Goal: Task Accomplishment & Management: Manage account settings

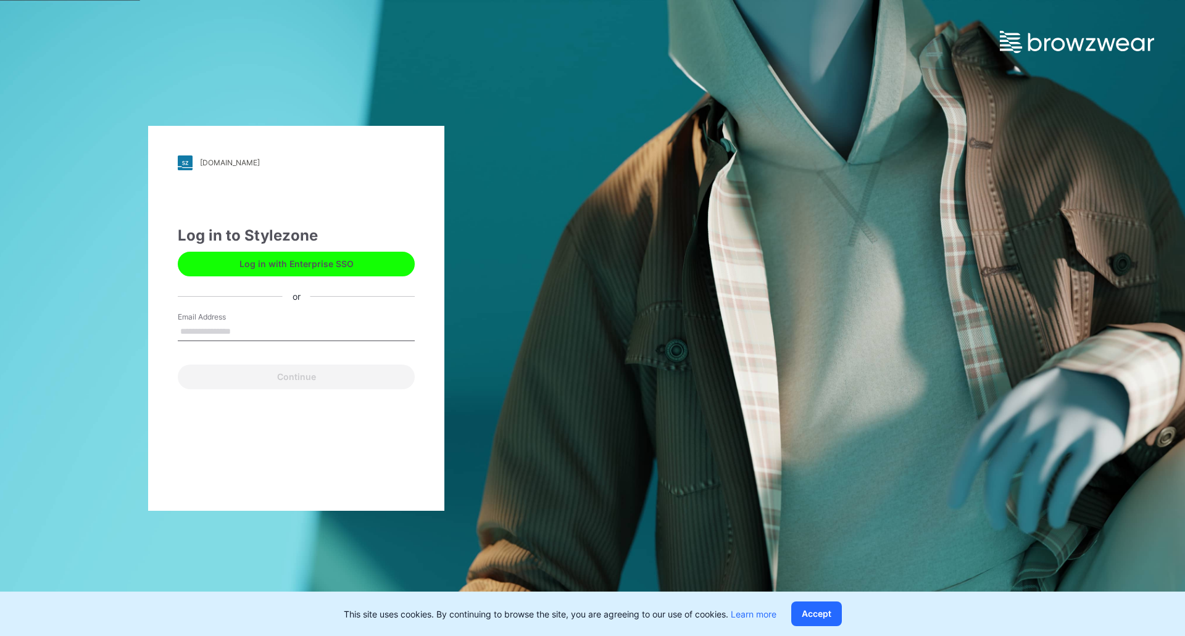
click at [237, 333] on input "Email Address" at bounding box center [296, 332] width 237 height 19
type input "**********"
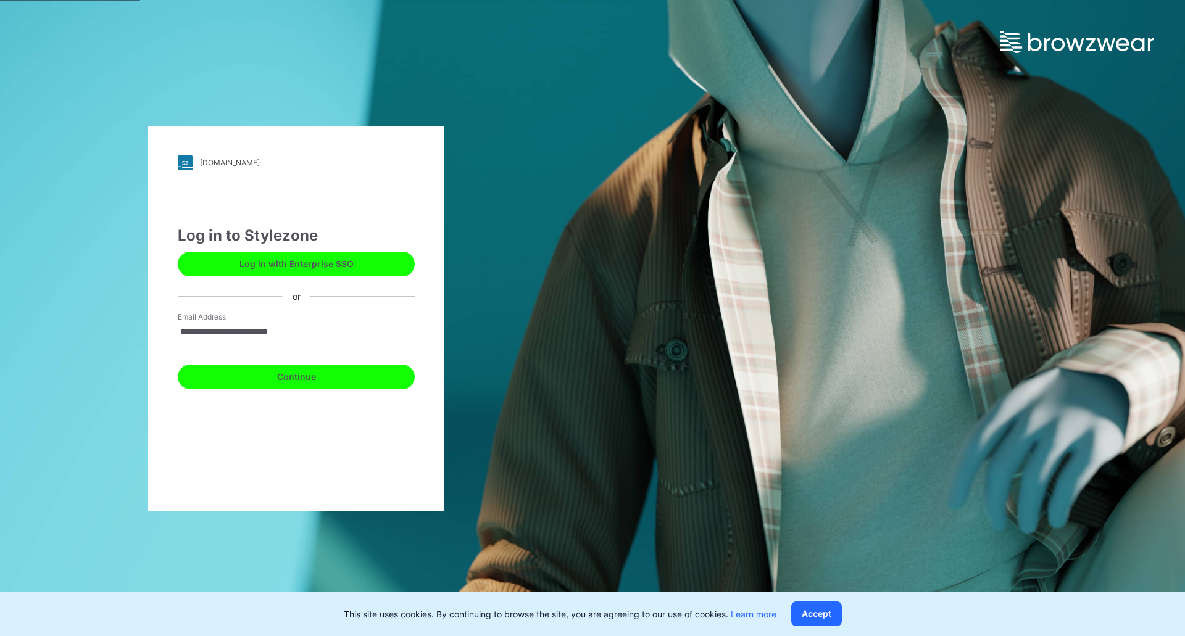
click at [252, 374] on button "Continue" at bounding box center [296, 377] width 237 height 25
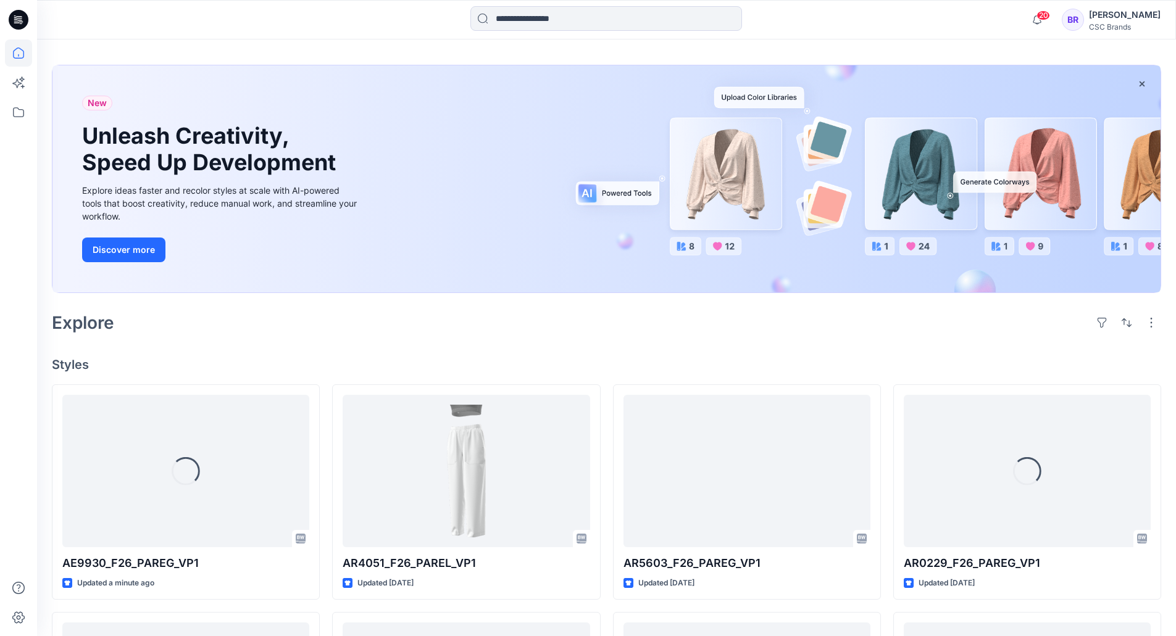
scroll to position [123, 0]
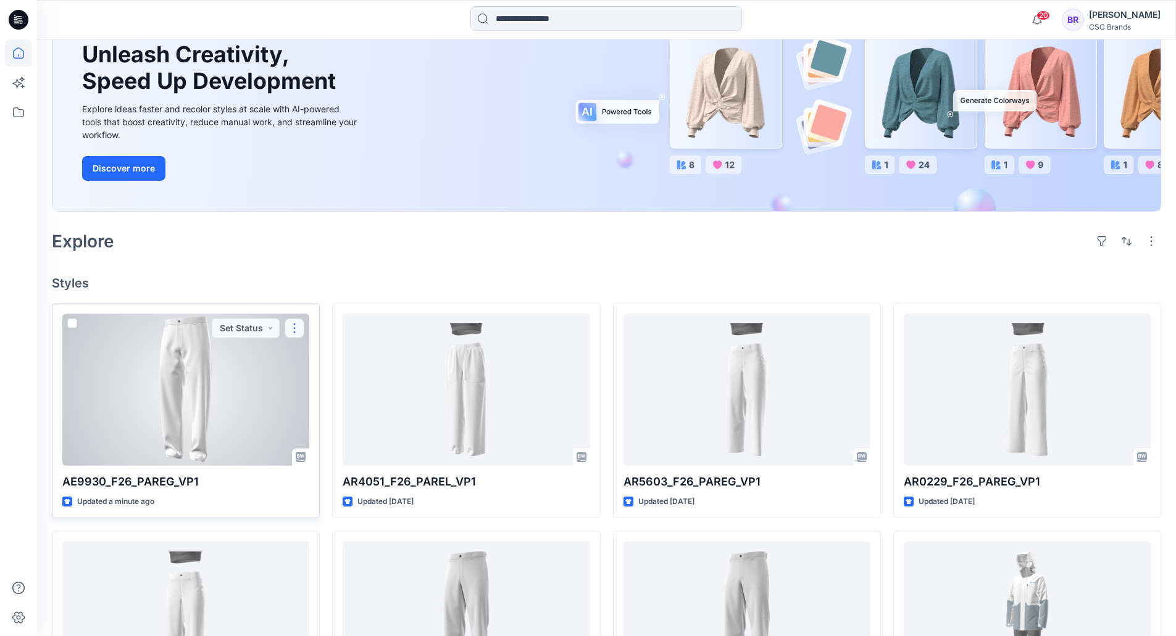
click at [298, 331] on button "button" at bounding box center [295, 329] width 20 height 20
click at [320, 352] on p "Edit" at bounding box center [316, 357] width 15 height 13
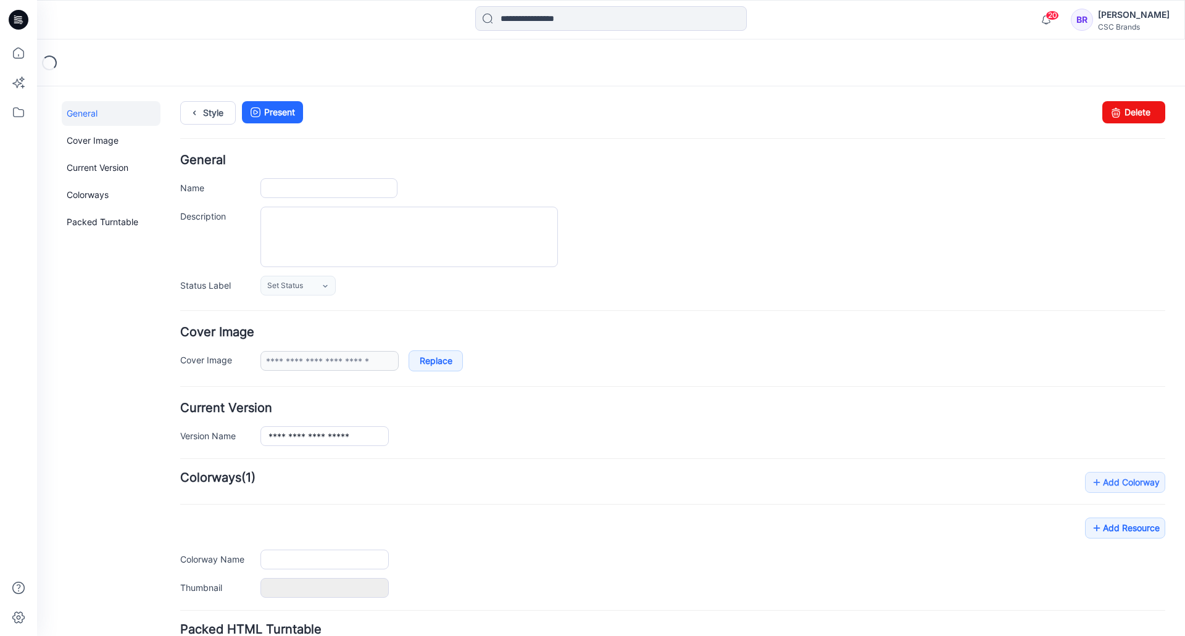
type input "**********"
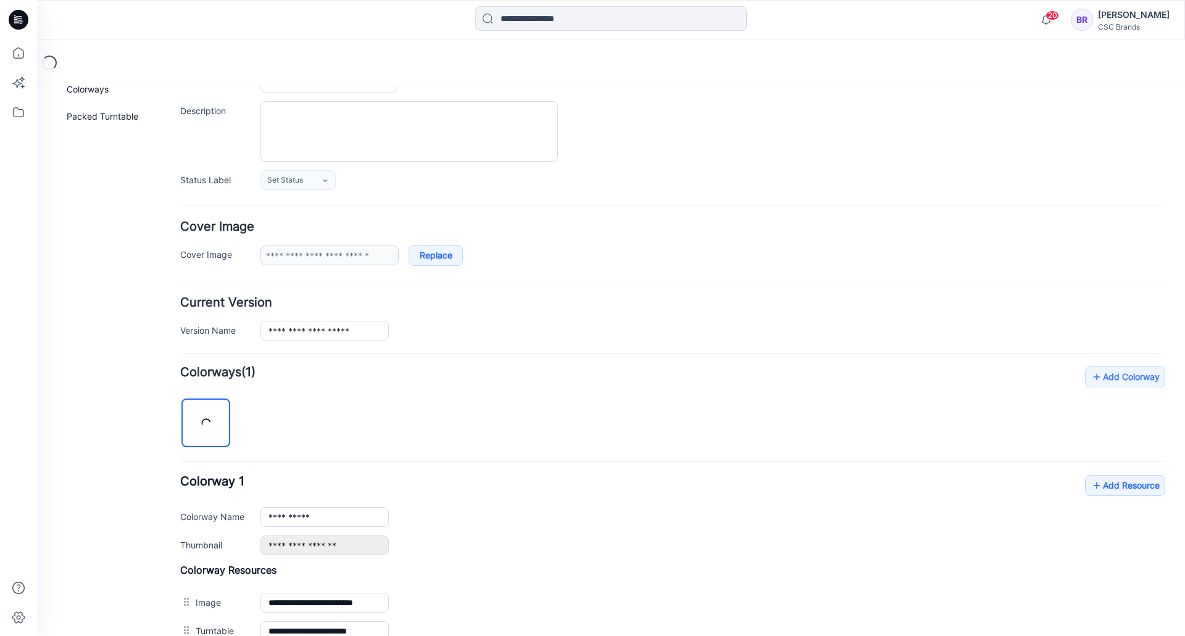
scroll to position [309, 0]
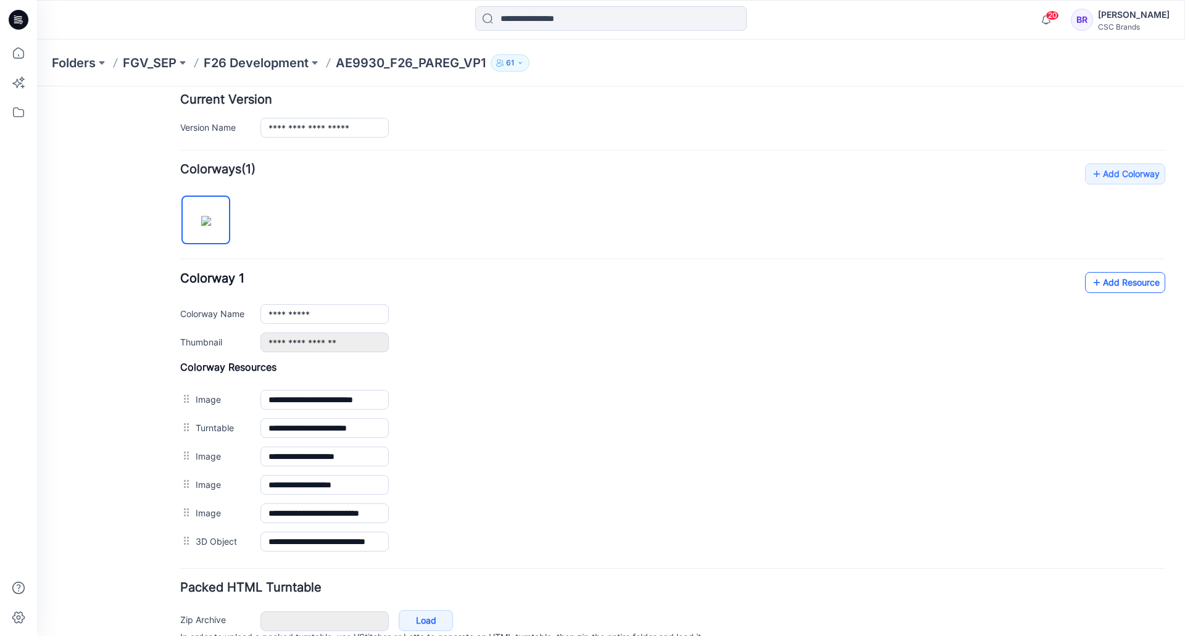
click at [1132, 284] on link "Add Resource" at bounding box center [1125, 282] width 80 height 21
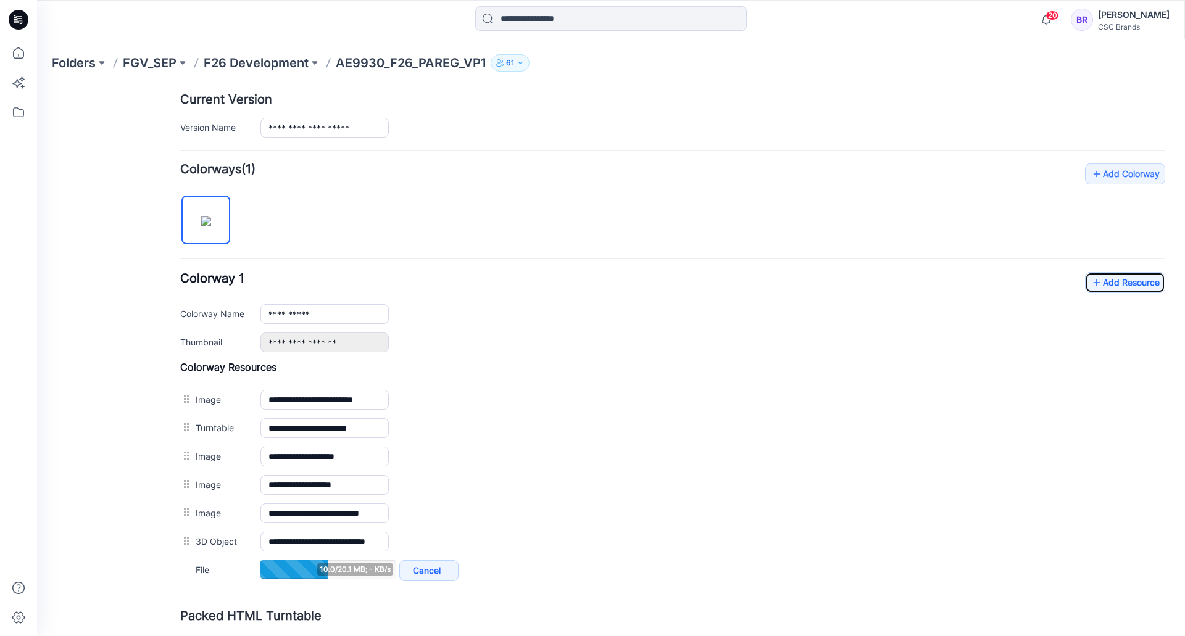
scroll to position [185, 0]
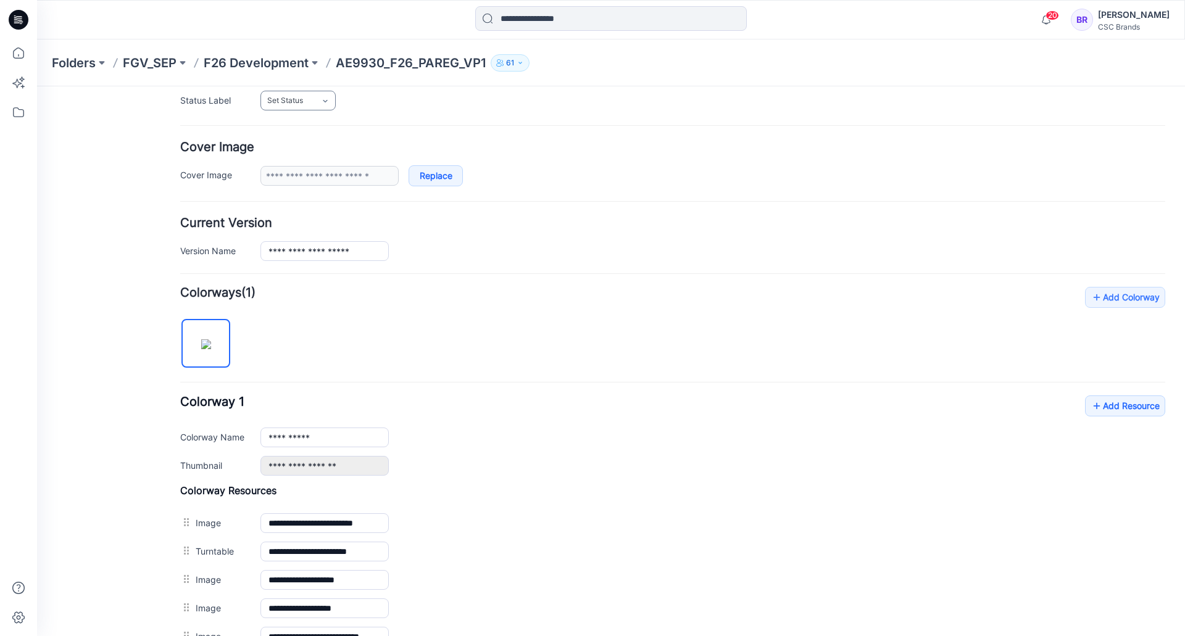
click at [306, 101] on link "Set Status" at bounding box center [297, 101] width 75 height 20
click at [296, 152] on link "Virtual Proto 1" at bounding box center [311, 154] width 94 height 26
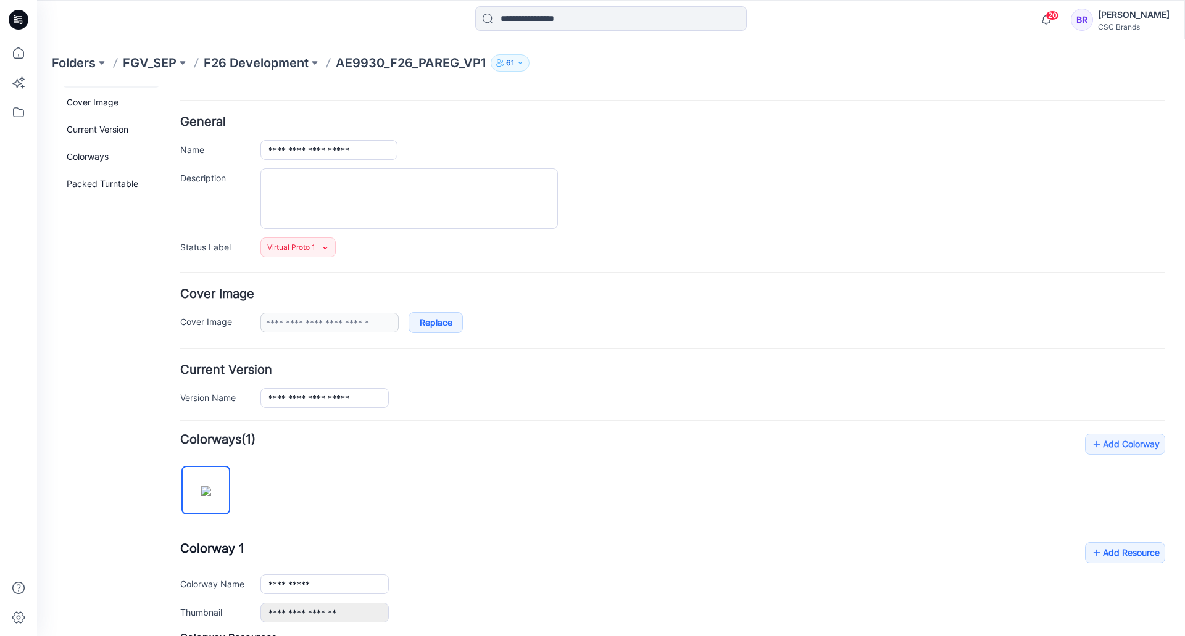
scroll to position [0, 0]
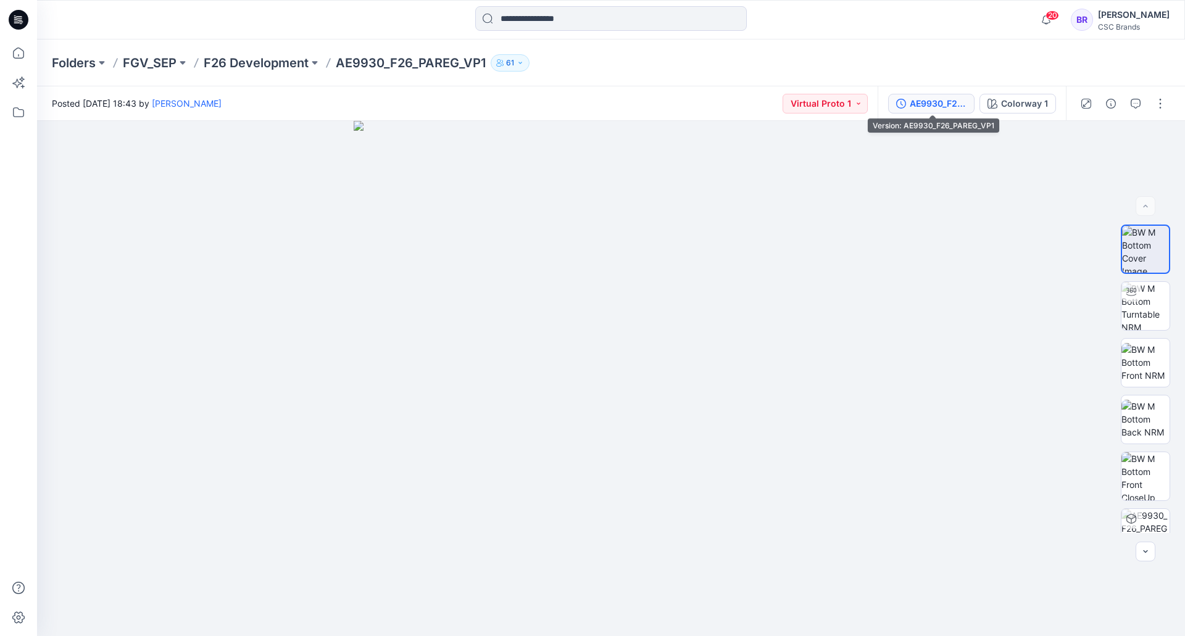
click at [923, 99] on div "AE9930_F26_PAREG_VP1" at bounding box center [938, 104] width 57 height 14
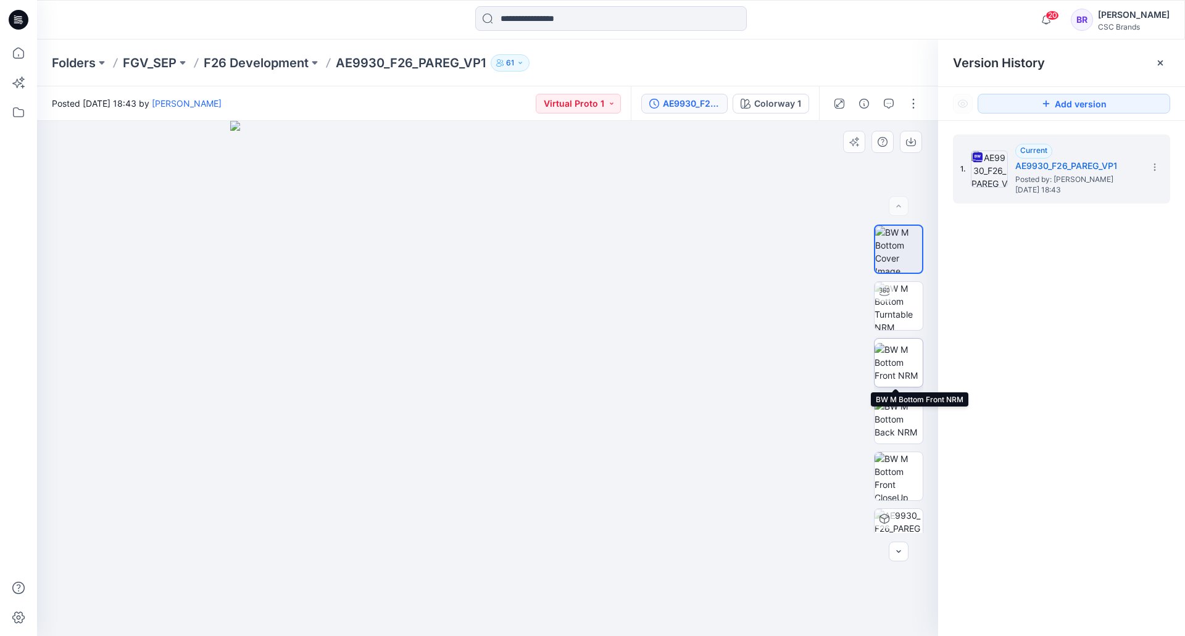
click at [893, 362] on img at bounding box center [899, 362] width 48 height 39
click at [17, 12] on icon at bounding box center [19, 20] width 20 height 20
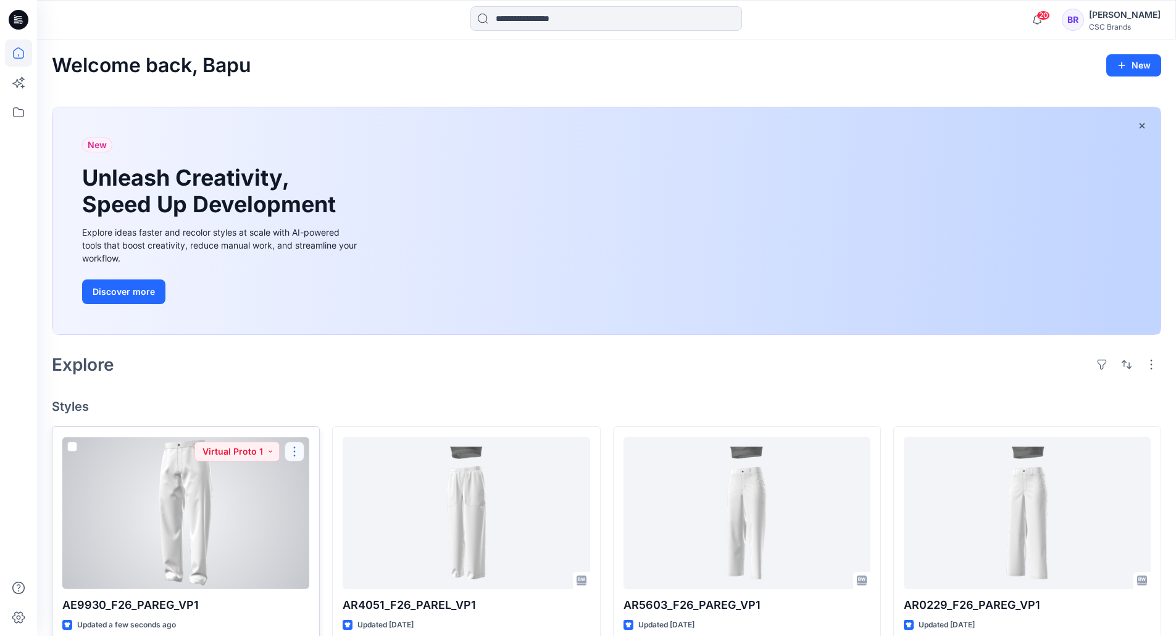
click at [296, 451] on button "button" at bounding box center [295, 452] width 20 height 20
click at [335, 480] on button "Edit" at bounding box center [353, 480] width 133 height 23
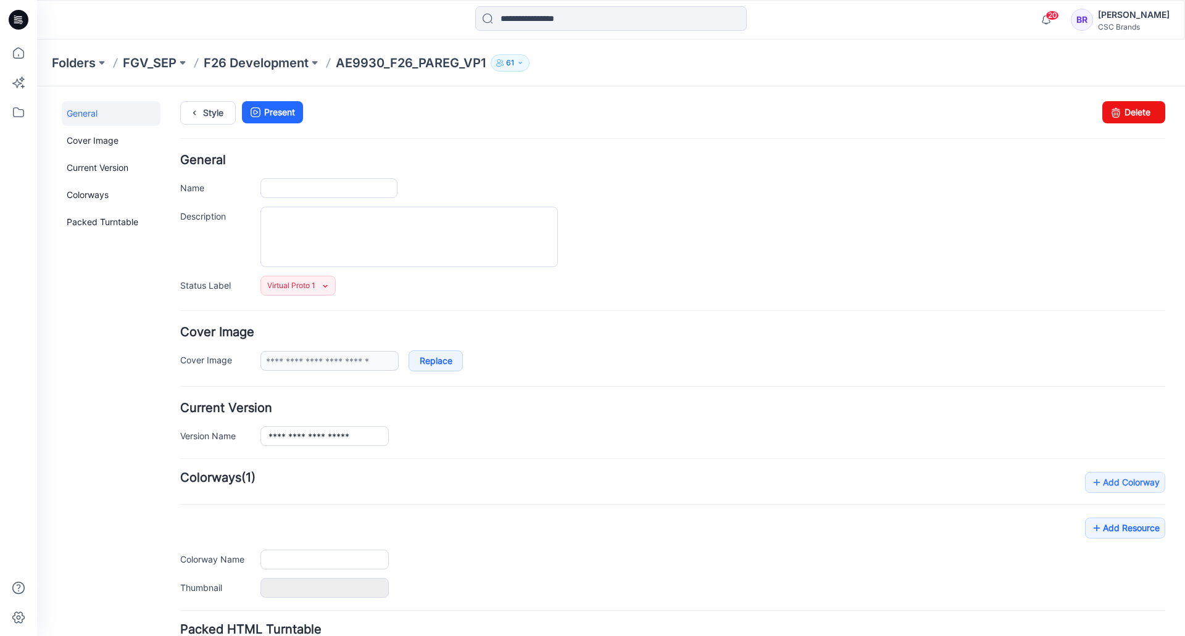
type input "**********"
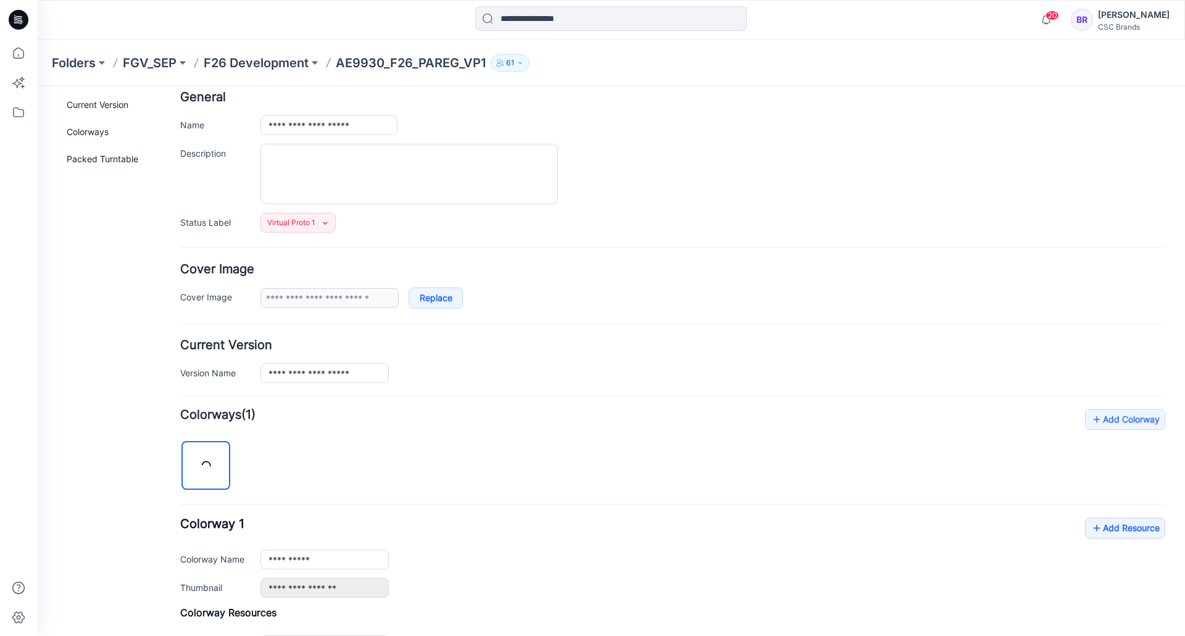
scroll to position [228, 0]
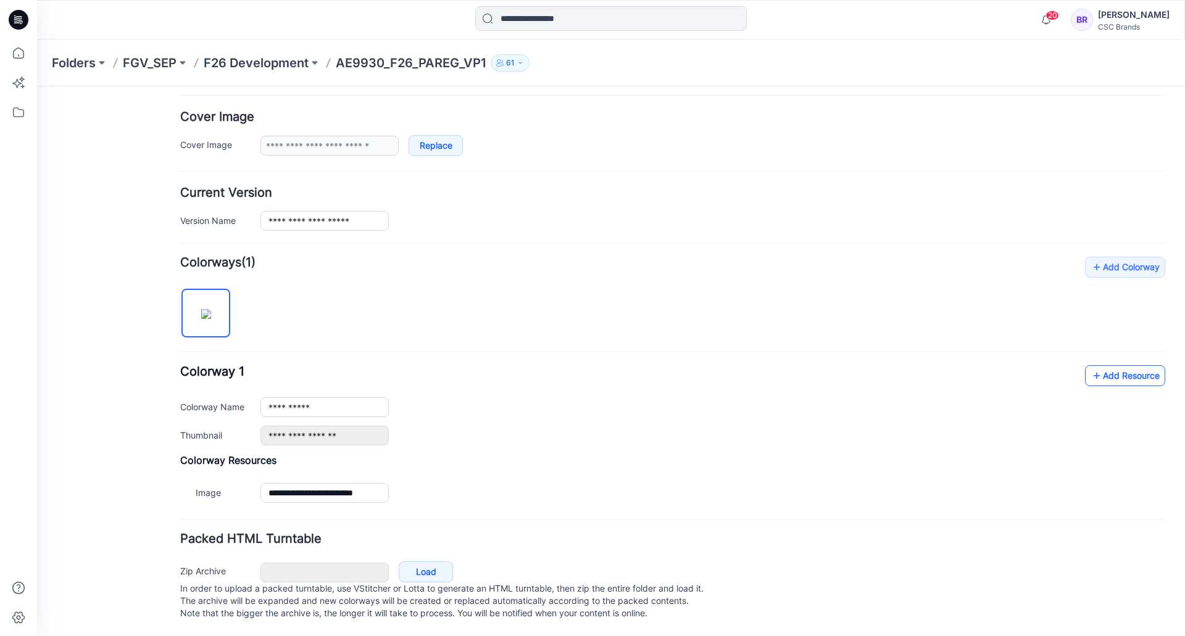
click at [1115, 365] on link "Add Resource" at bounding box center [1125, 375] width 80 height 21
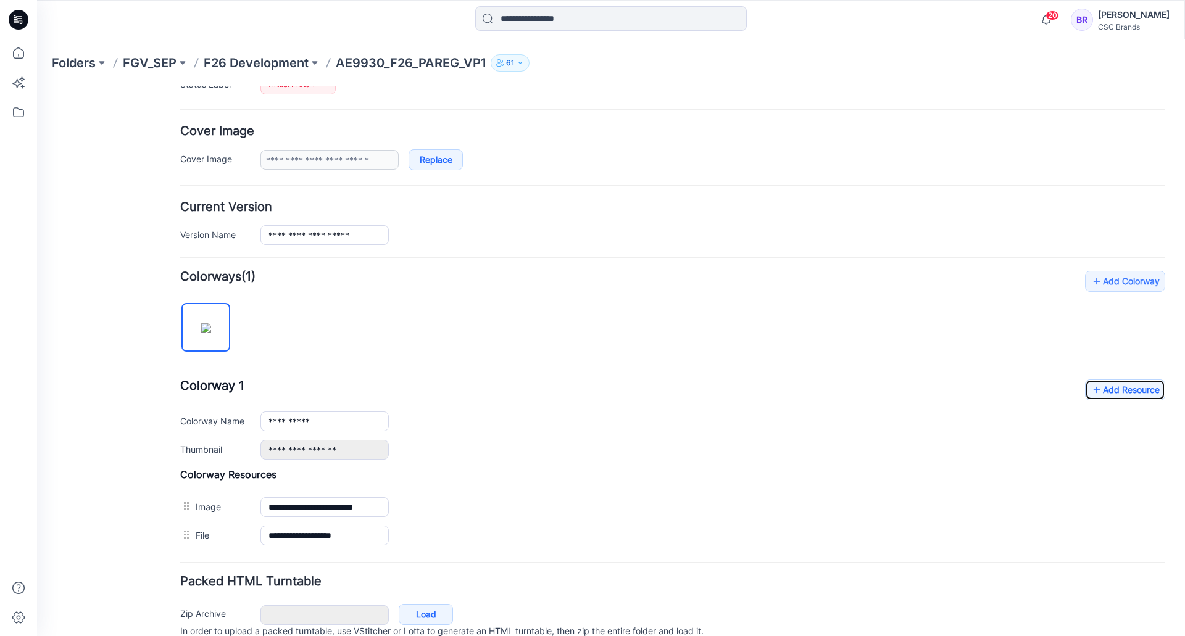
scroll to position [0, 0]
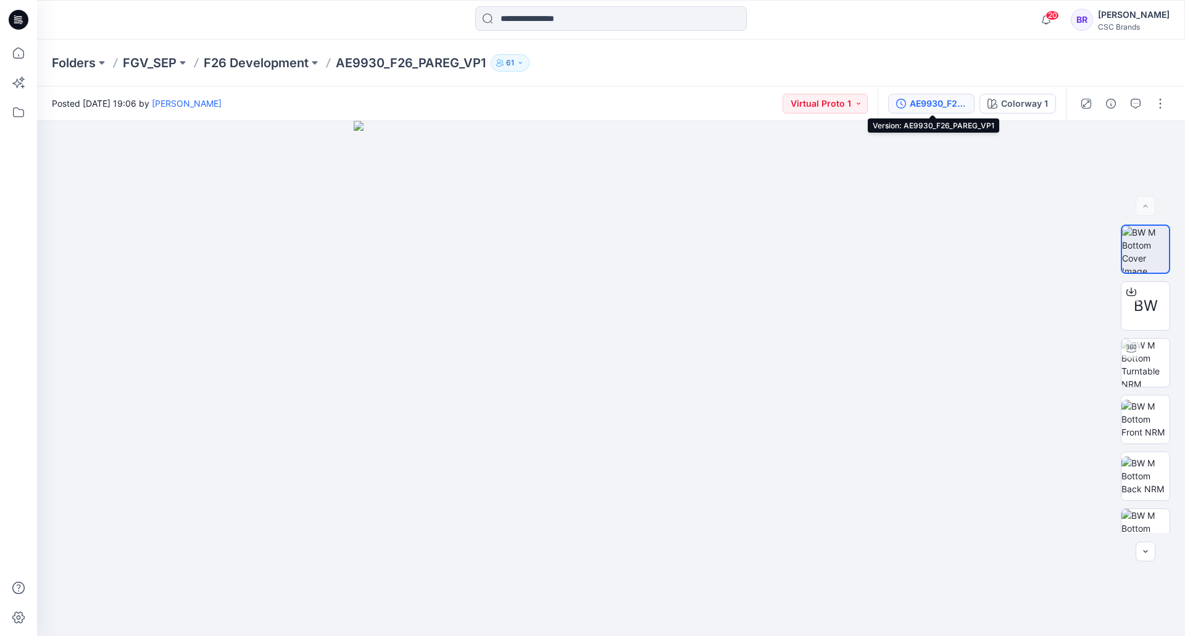
click at [926, 104] on div "AE9930_F26_PAREG_VP1" at bounding box center [938, 104] width 57 height 14
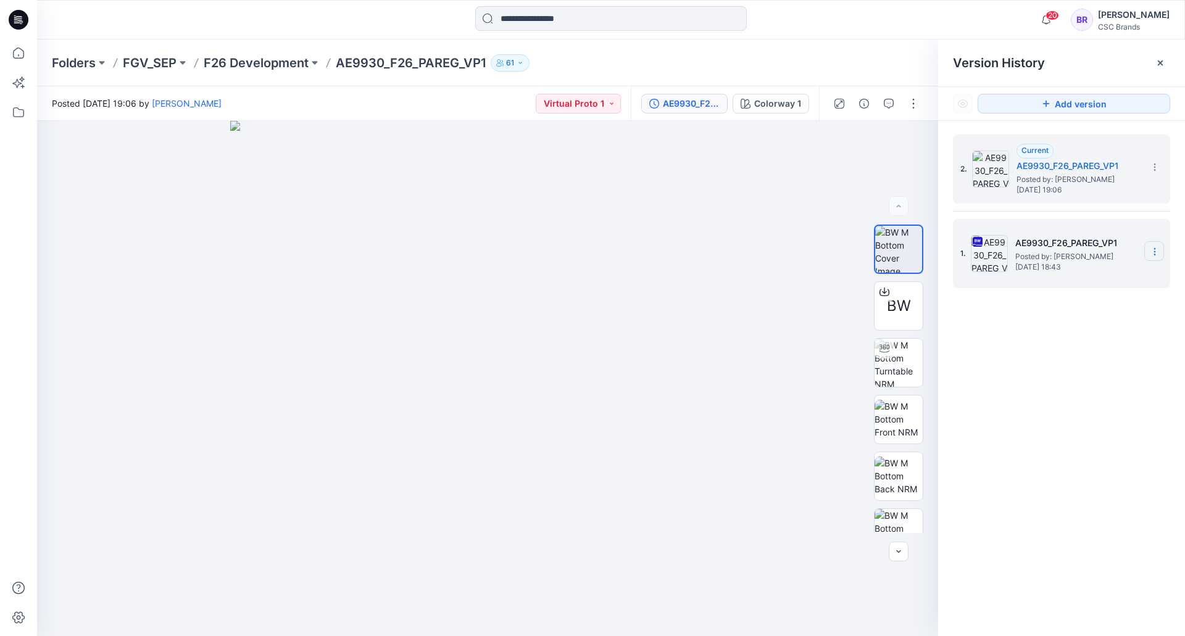
click at [1157, 243] on section at bounding box center [1154, 251] width 20 height 20
click at [1110, 380] on div "Delete Version" at bounding box center [1088, 380] width 143 height 25
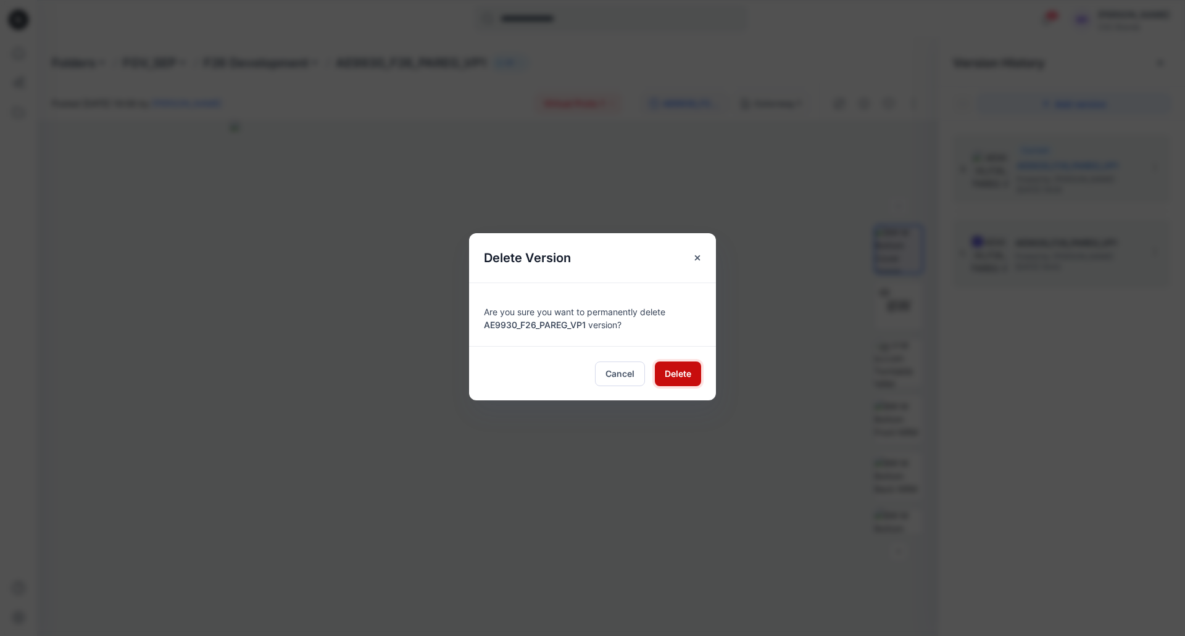
click at [675, 373] on span "Delete" at bounding box center [678, 373] width 27 height 13
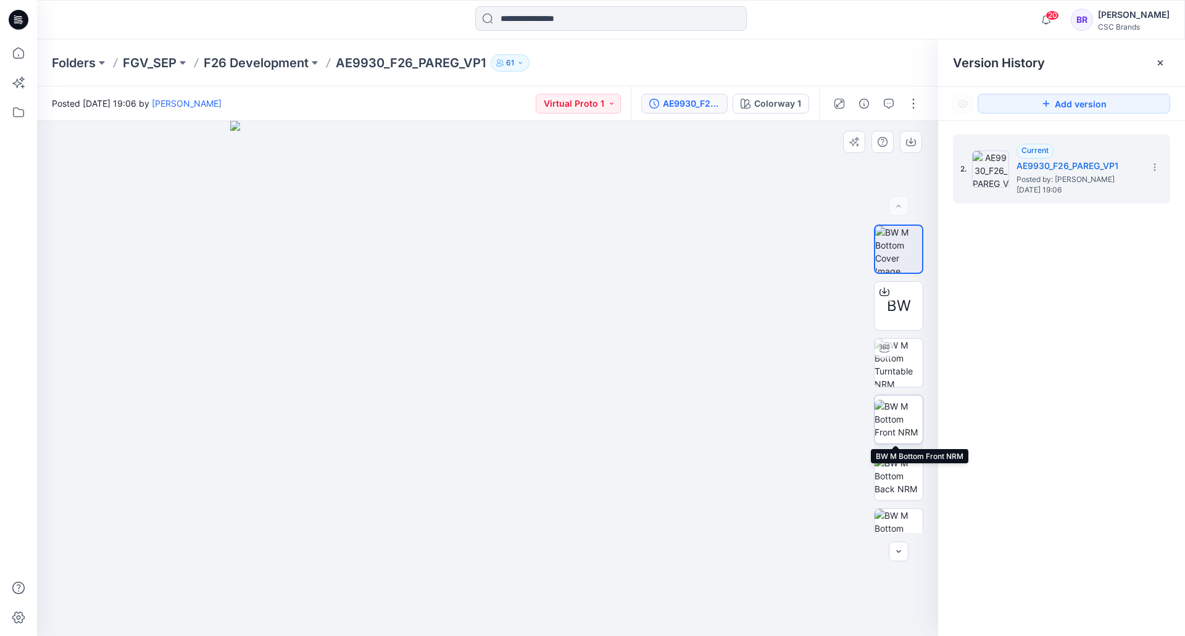
click at [898, 416] on img at bounding box center [899, 419] width 48 height 39
click at [17, 14] on icon at bounding box center [19, 20] width 20 height 20
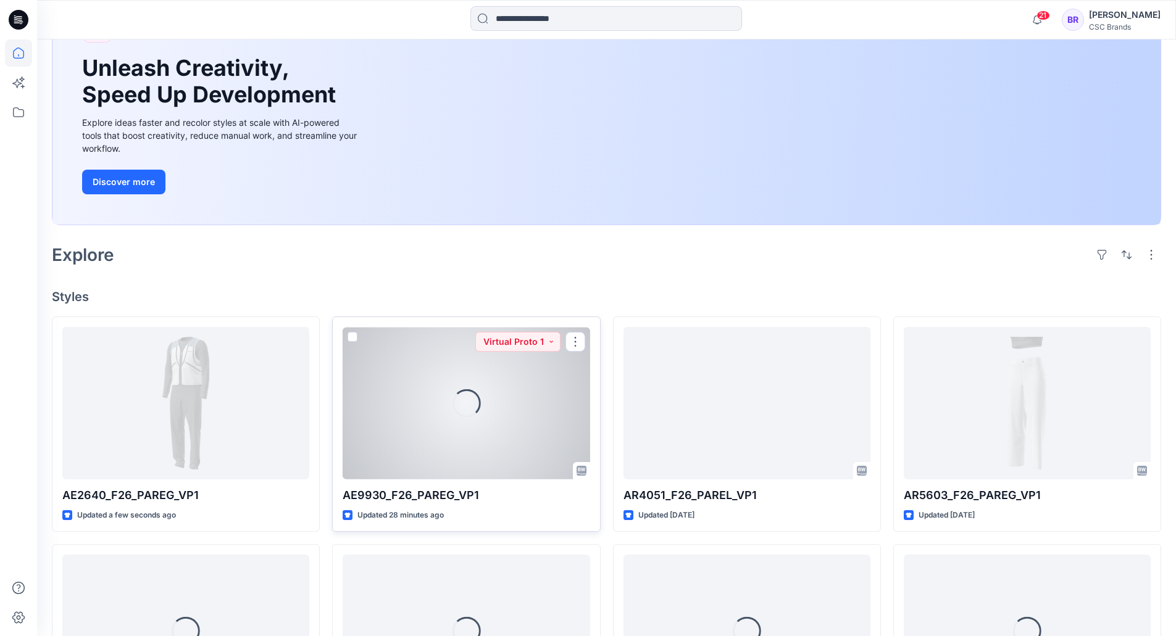
scroll to position [123, 0]
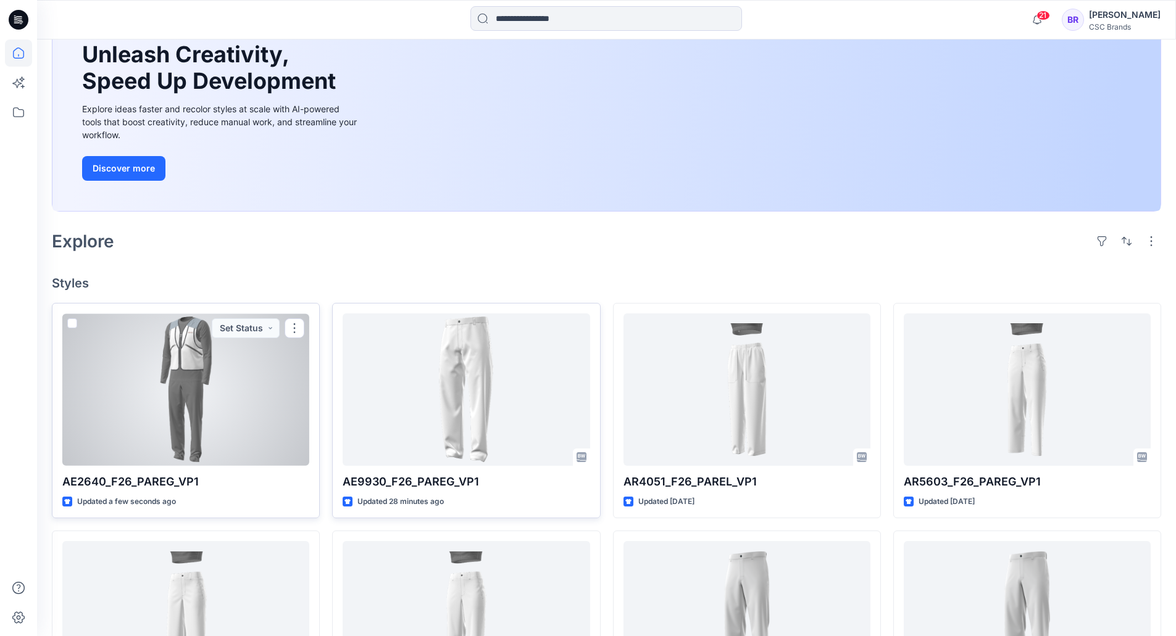
drag, startPoint x: 289, startPoint y: 329, endPoint x: 294, endPoint y: 340, distance: 11.9
click at [289, 329] on button "button" at bounding box center [295, 329] width 20 height 20
click at [303, 355] on icon "button" at bounding box center [299, 357] width 10 height 10
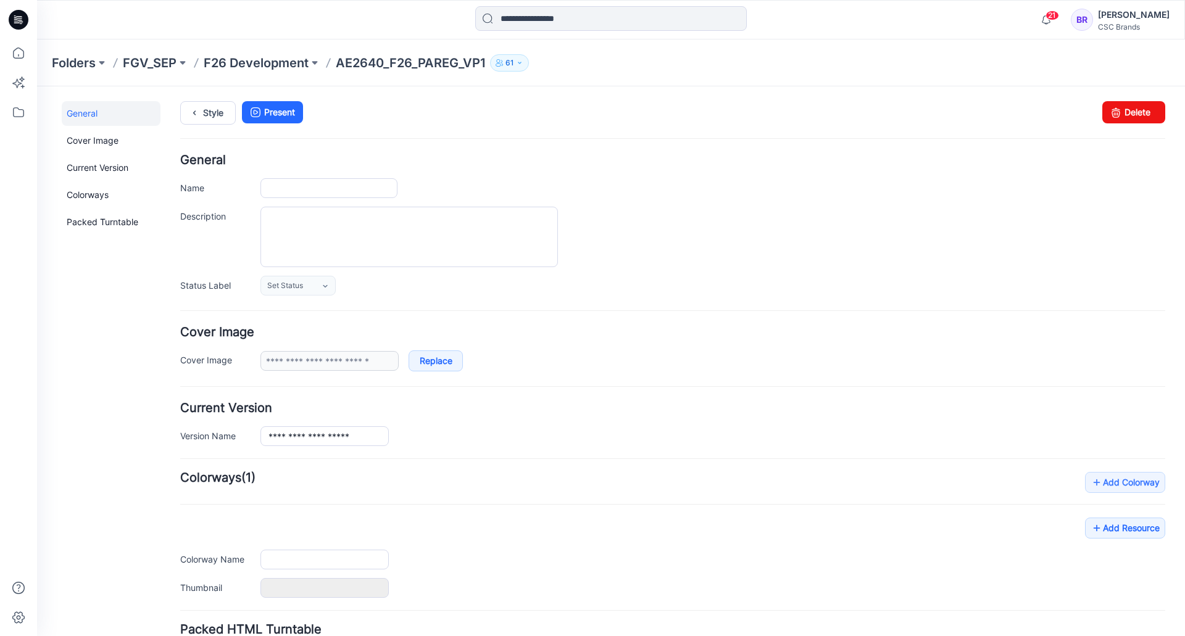
type input "**********"
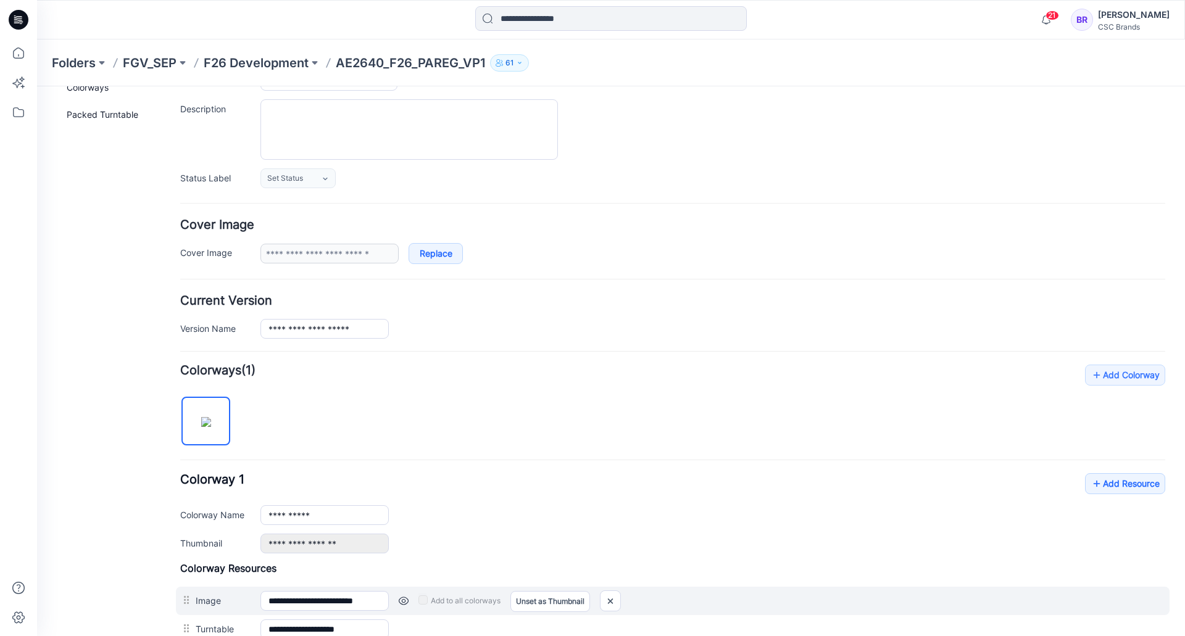
scroll to position [309, 0]
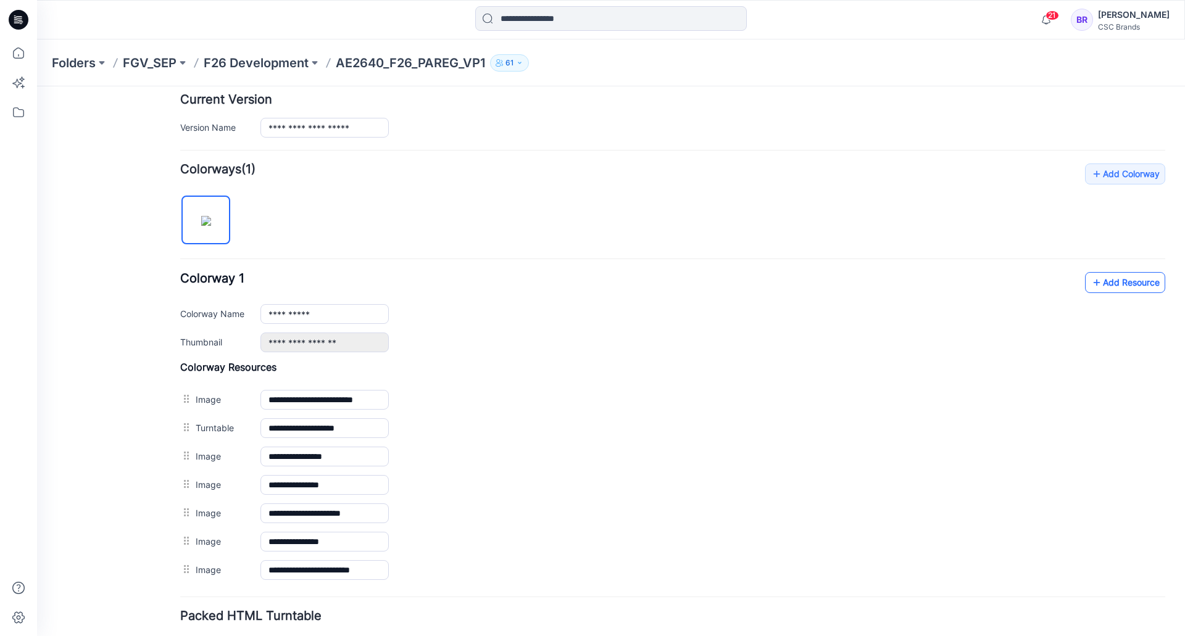
click at [1099, 288] on link "Add Resource" at bounding box center [1125, 282] width 80 height 21
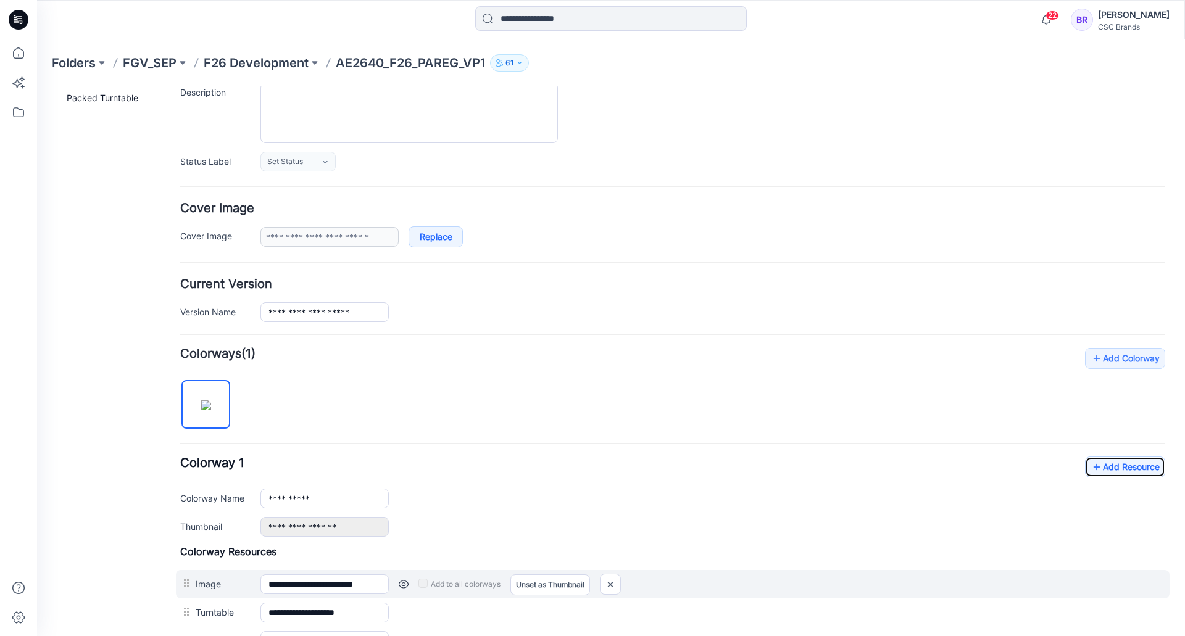
scroll to position [123, 0]
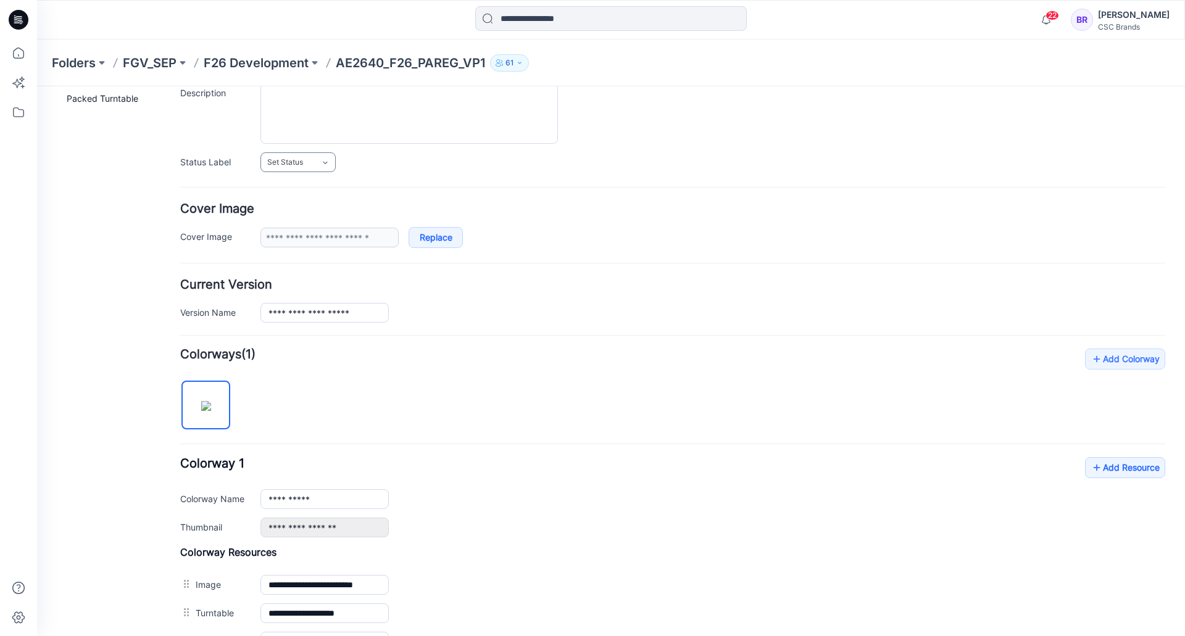
click at [308, 162] on link "Set Status" at bounding box center [297, 162] width 75 height 20
click at [293, 219] on link "Virtual Proto 1" at bounding box center [311, 215] width 94 height 26
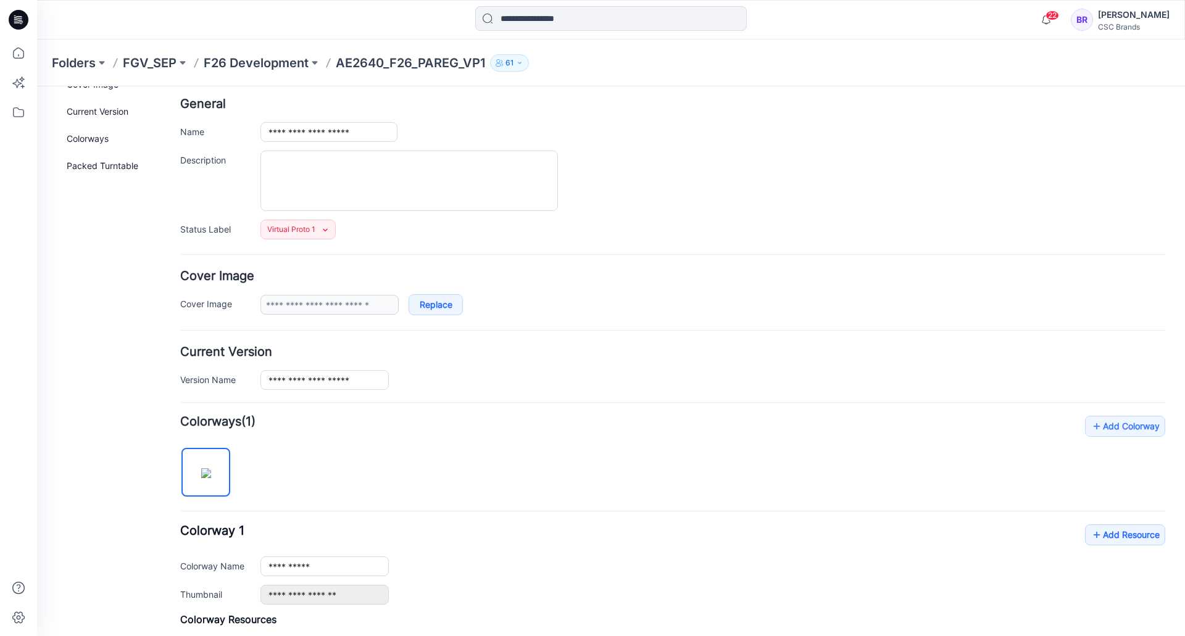
scroll to position [0, 0]
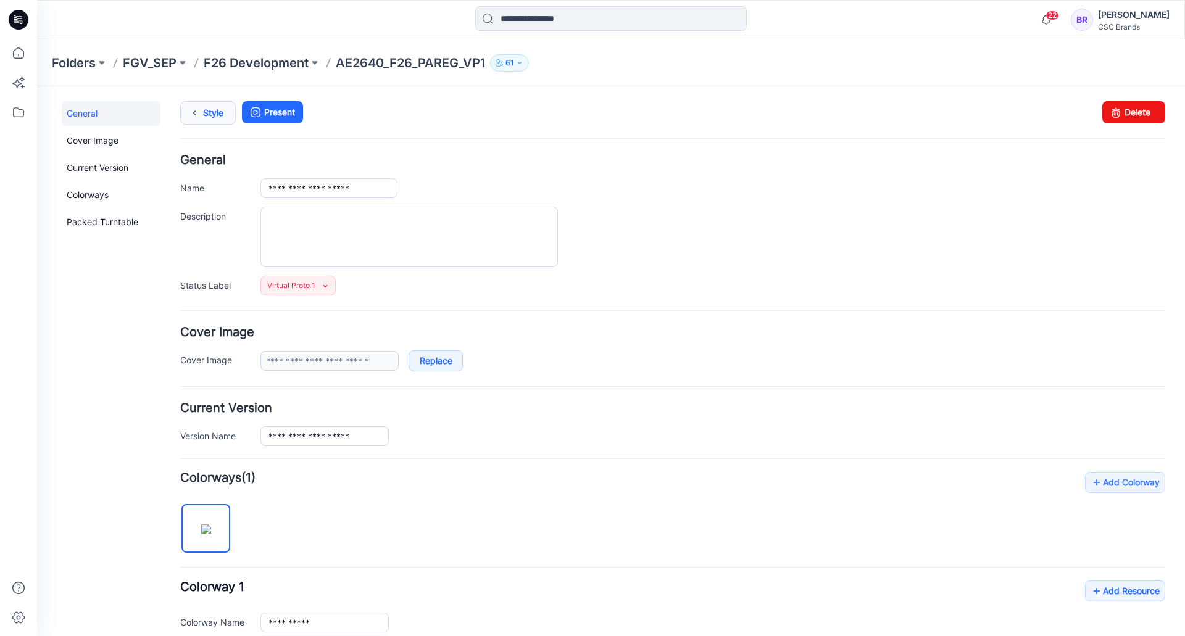
click at [203, 115] on link "Style" at bounding box center [208, 112] width 56 height 23
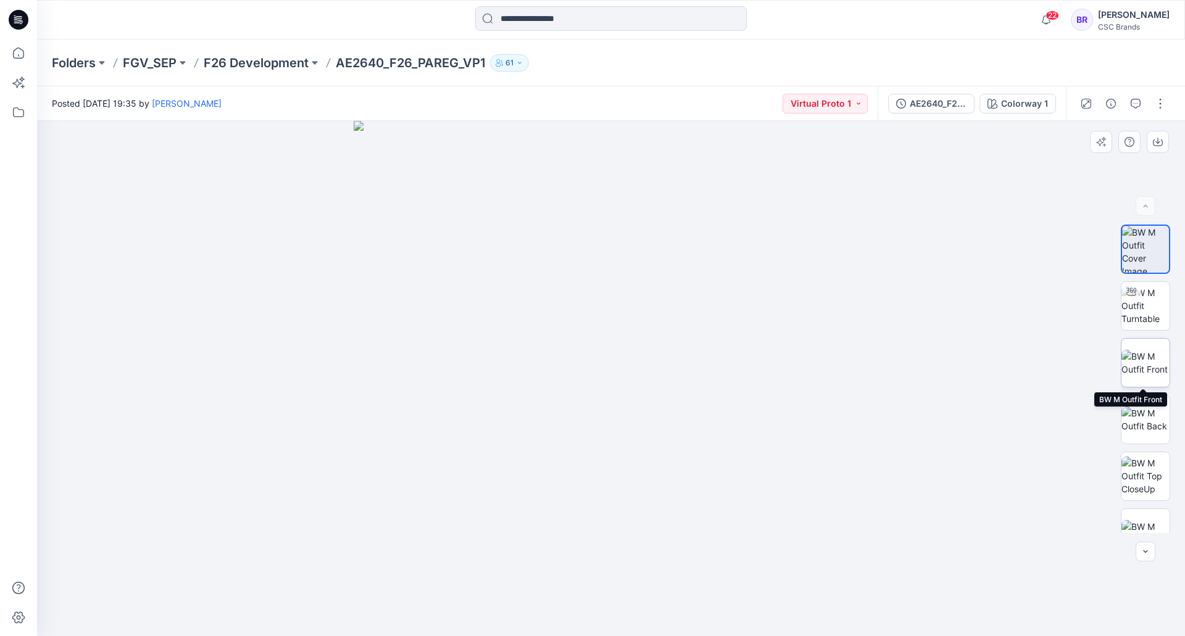
click at [1146, 356] on img at bounding box center [1146, 363] width 48 height 26
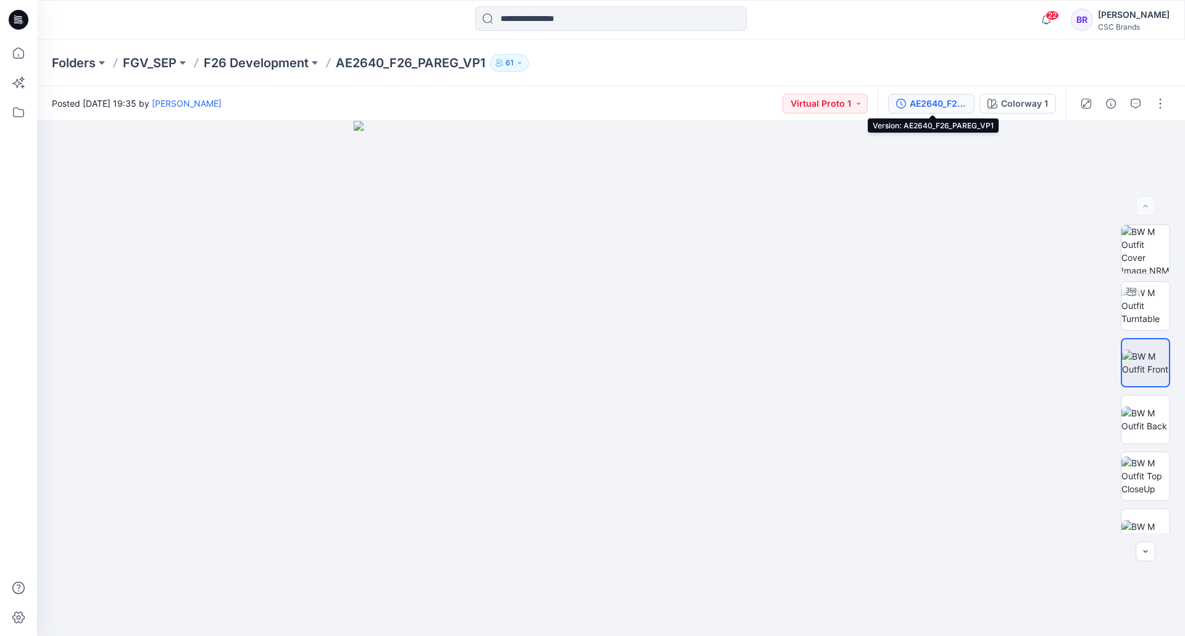
click at [910, 103] on button "AE2640_F26_PAREG_VP1" at bounding box center [931, 104] width 86 height 20
